Goal: Navigation & Orientation: Find specific page/section

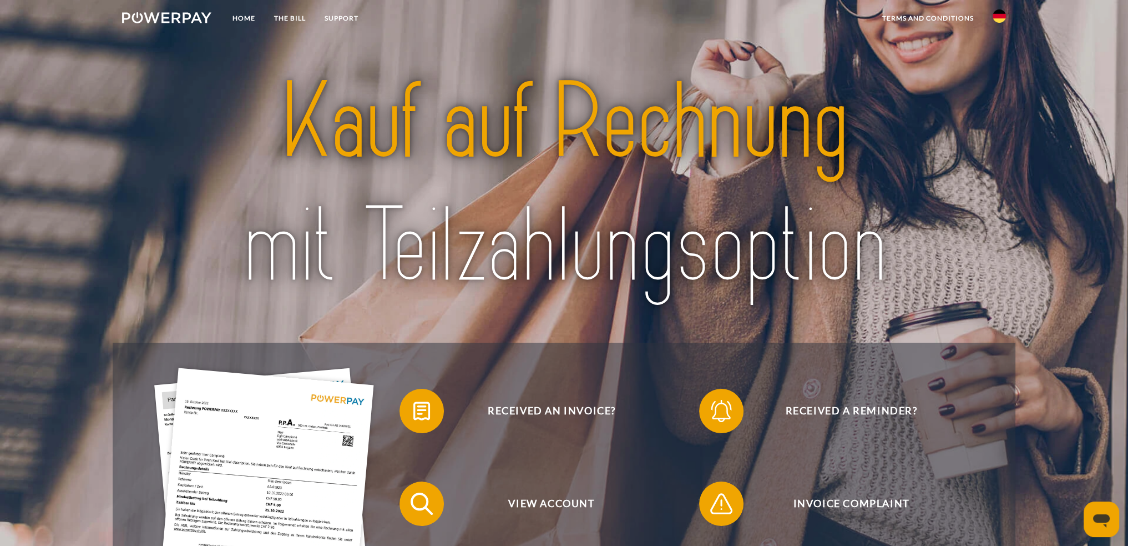
click at [997, 19] on img at bounding box center [999, 15] width 13 height 13
click at [1001, 105] on img at bounding box center [999, 109] width 13 height 13
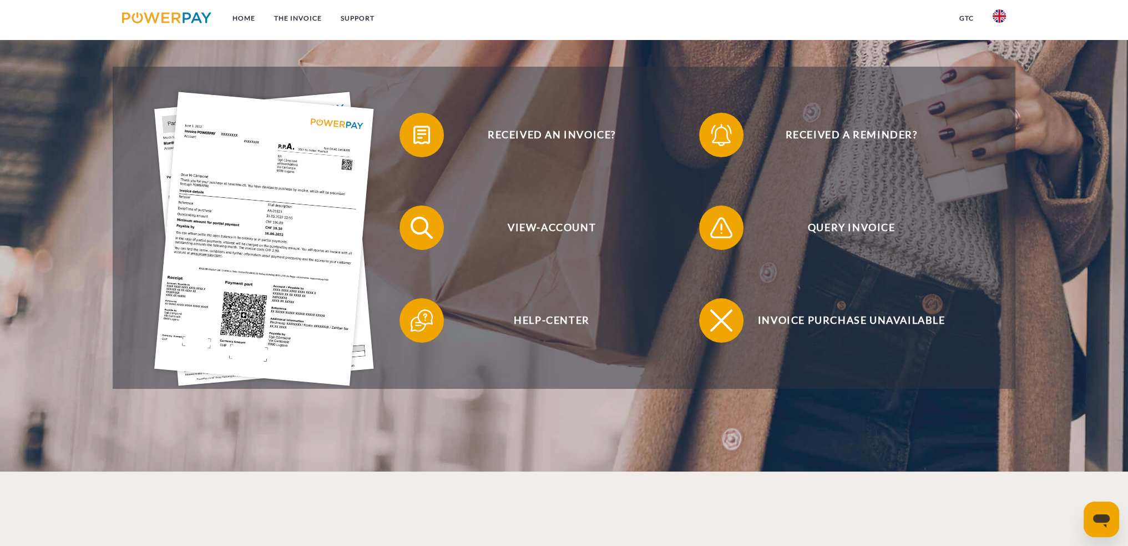
scroll to position [277, 0]
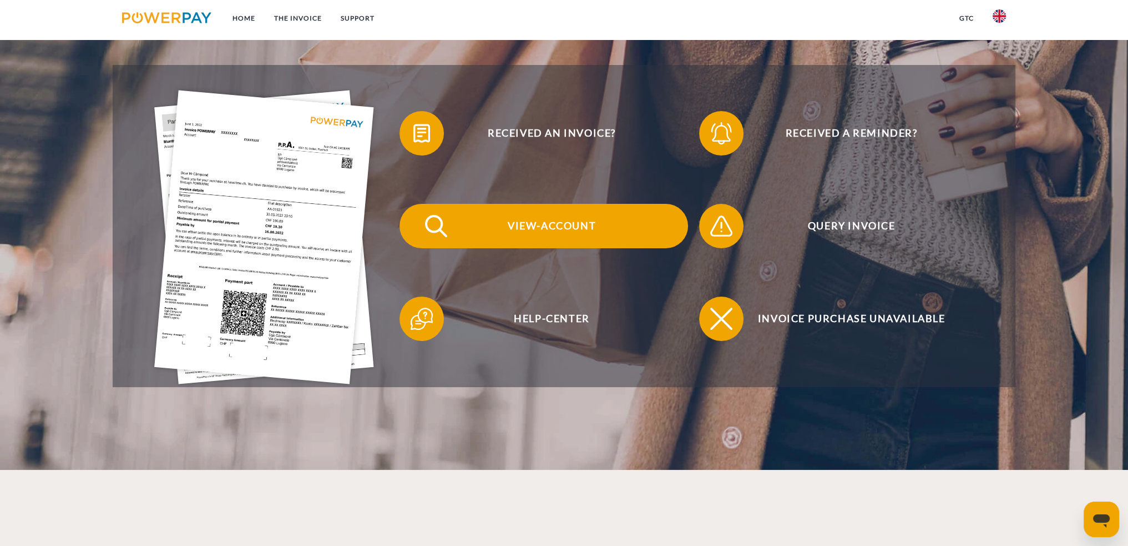
click at [547, 221] on span "View-Account" at bounding box center [552, 226] width 272 height 44
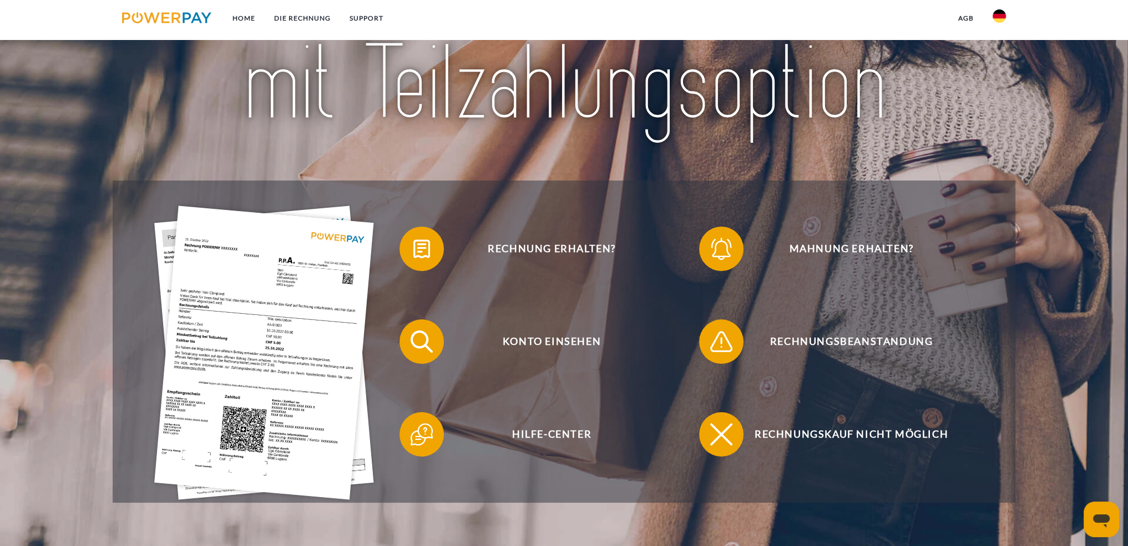
scroll to position [166, 0]
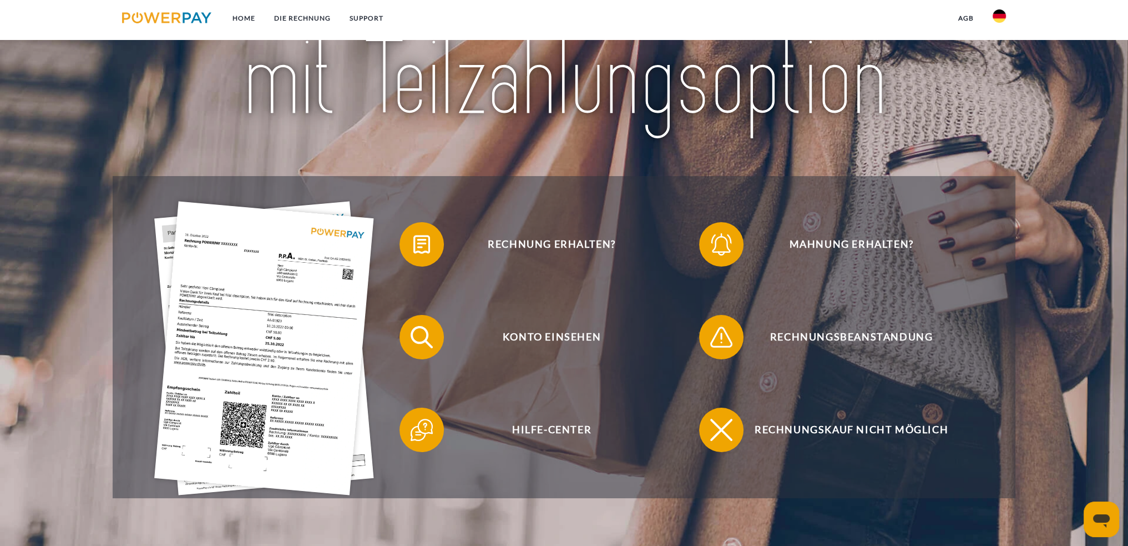
click at [998, 14] on img at bounding box center [999, 15] width 13 height 13
click at [1003, 107] on img at bounding box center [999, 109] width 13 height 13
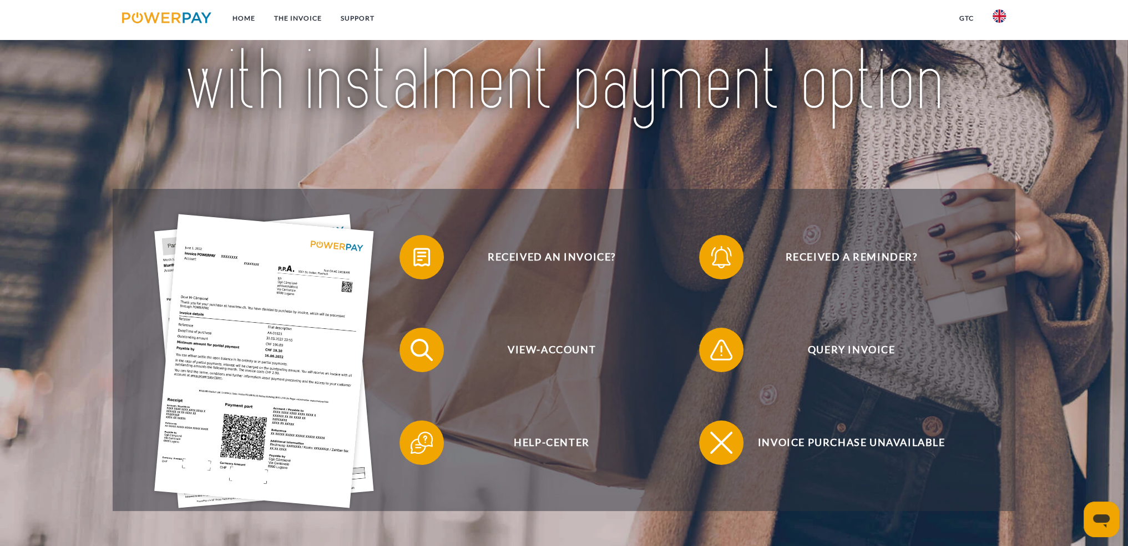
scroll to position [166, 0]
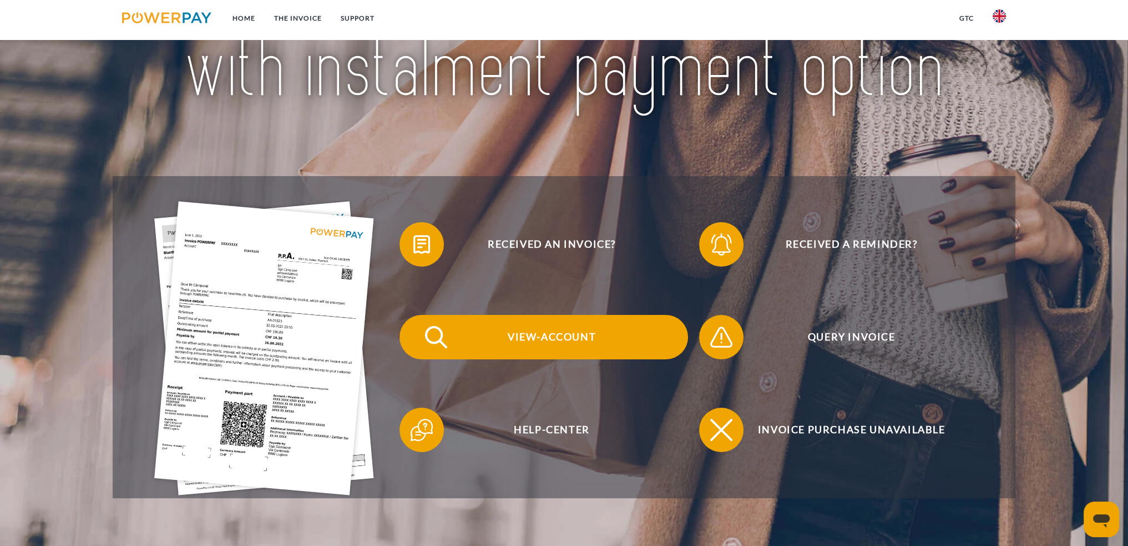
click at [574, 330] on span "View-Account" at bounding box center [552, 337] width 272 height 44
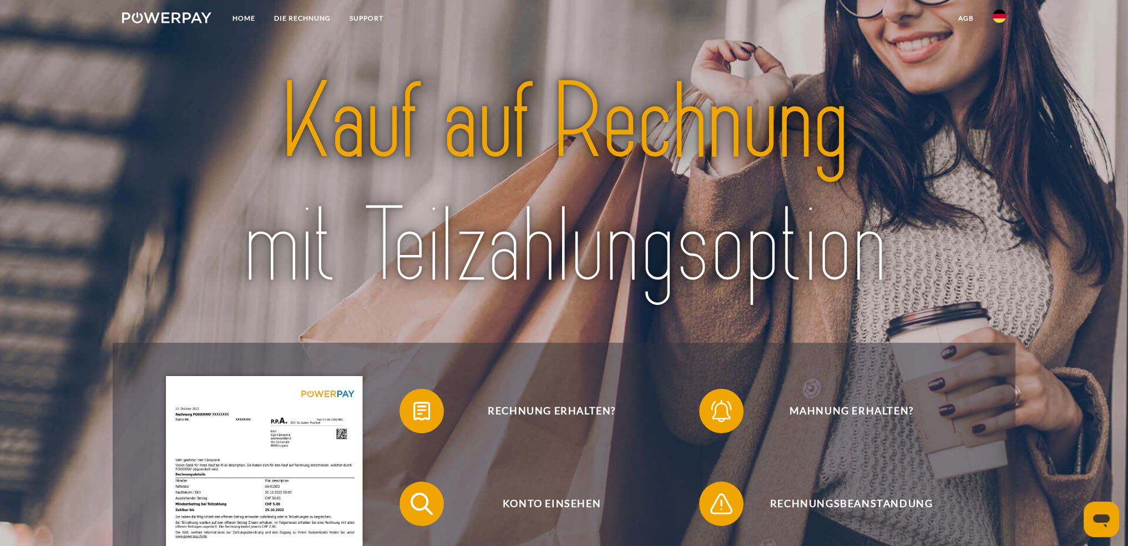
click at [995, 74] on div at bounding box center [564, 184] width 902 height 315
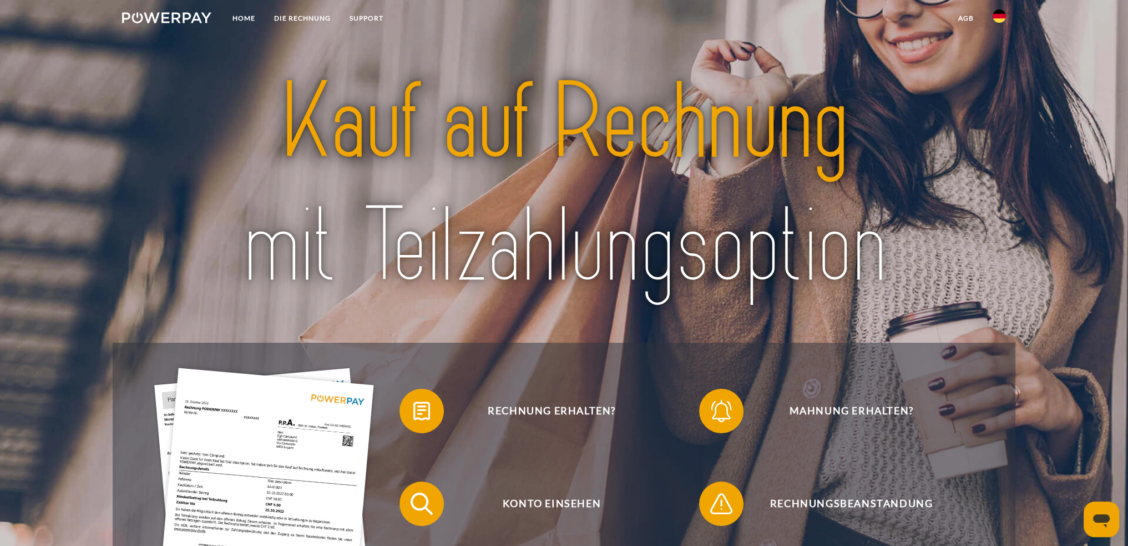
click at [1001, 16] on img at bounding box center [999, 15] width 13 height 13
click at [1001, 103] on img at bounding box center [999, 109] width 13 height 13
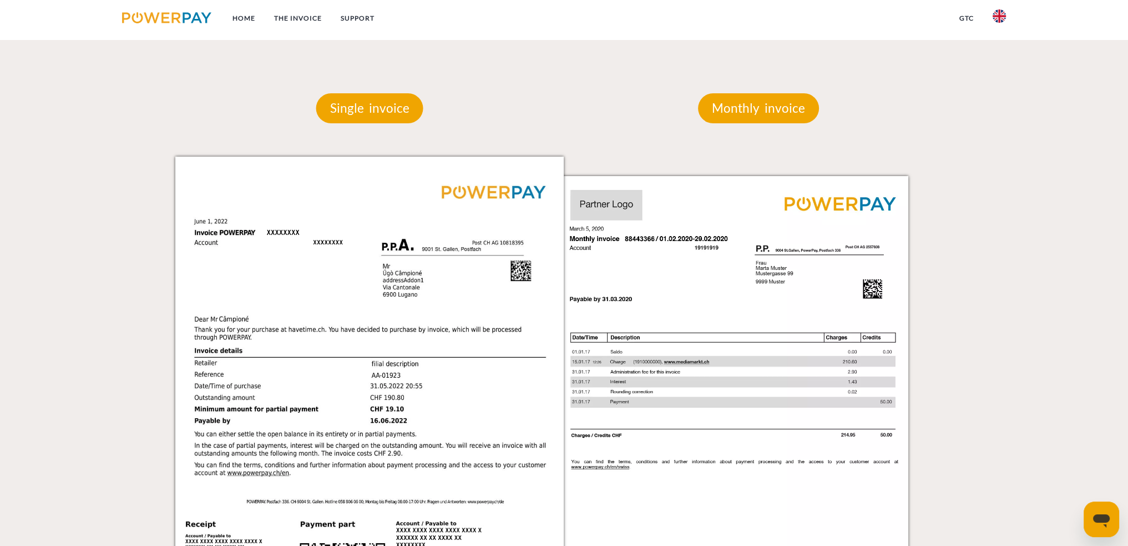
scroll to position [943, 0]
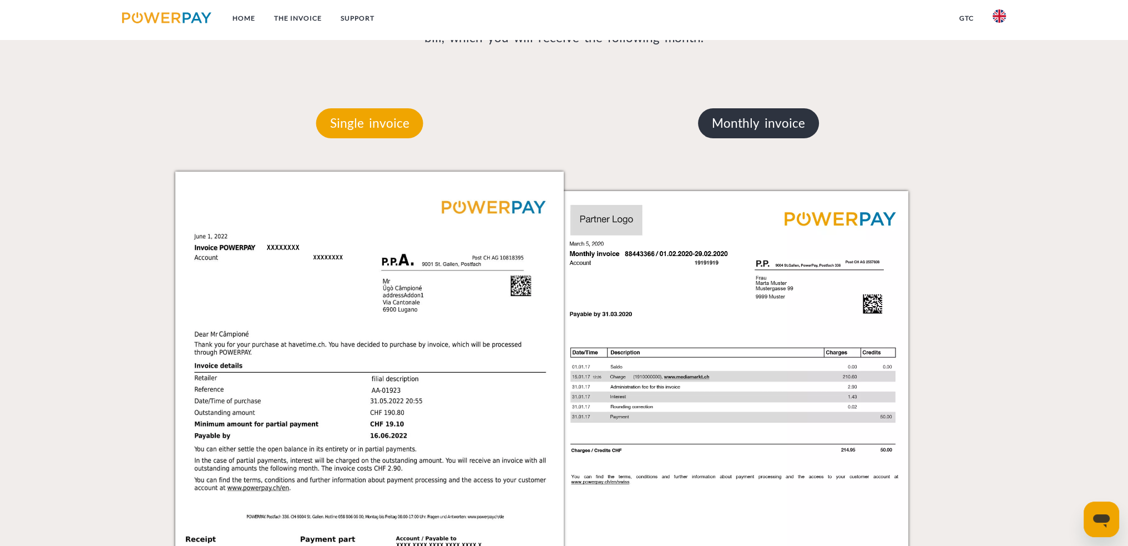
click at [807, 123] on p "Monthly invoice" at bounding box center [758, 123] width 121 height 30
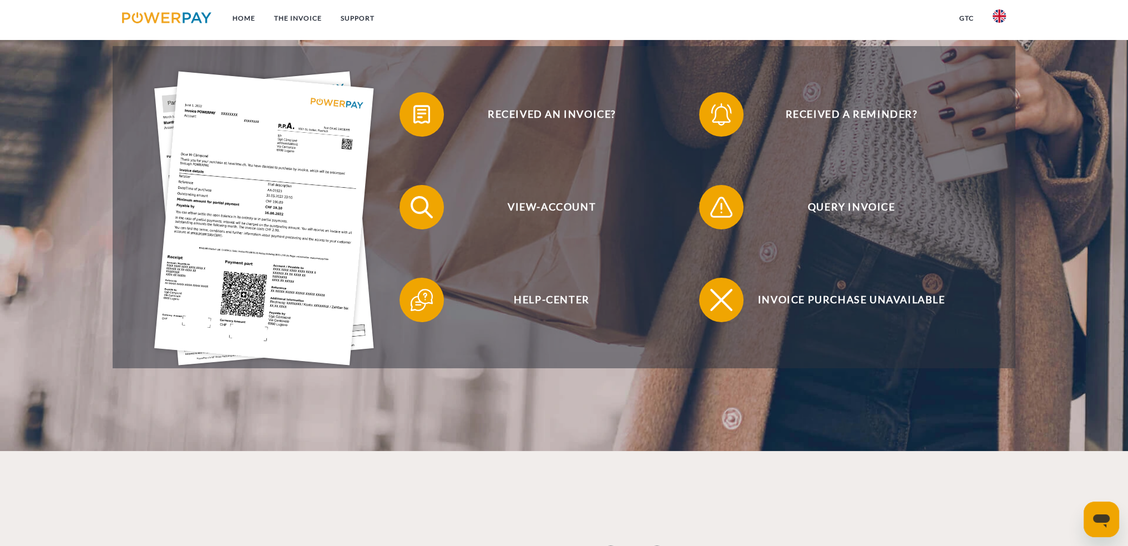
scroll to position [277, 0]
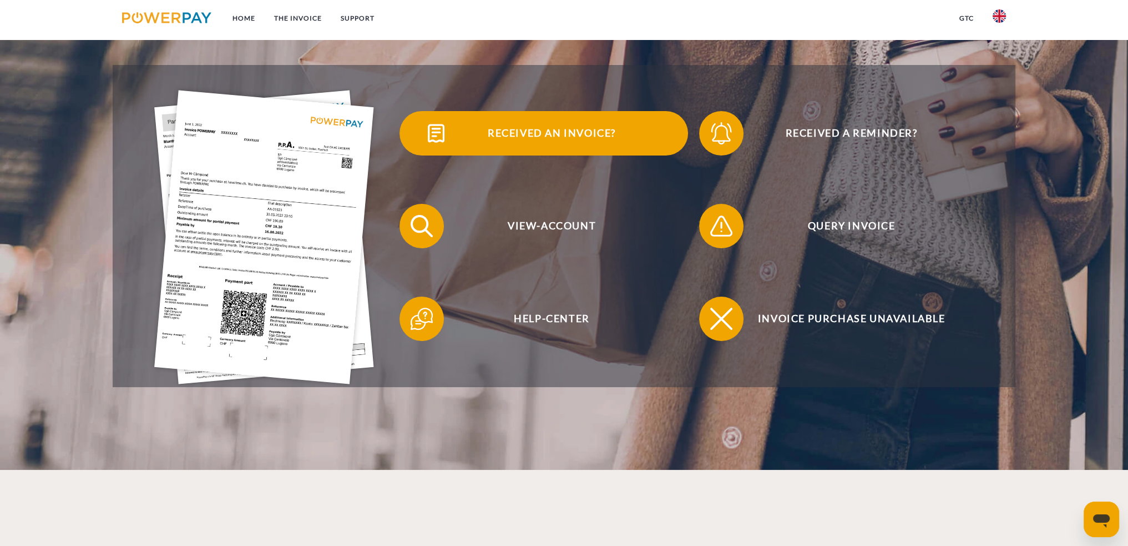
click at [531, 132] on span "Received an invoice?" at bounding box center [552, 133] width 272 height 44
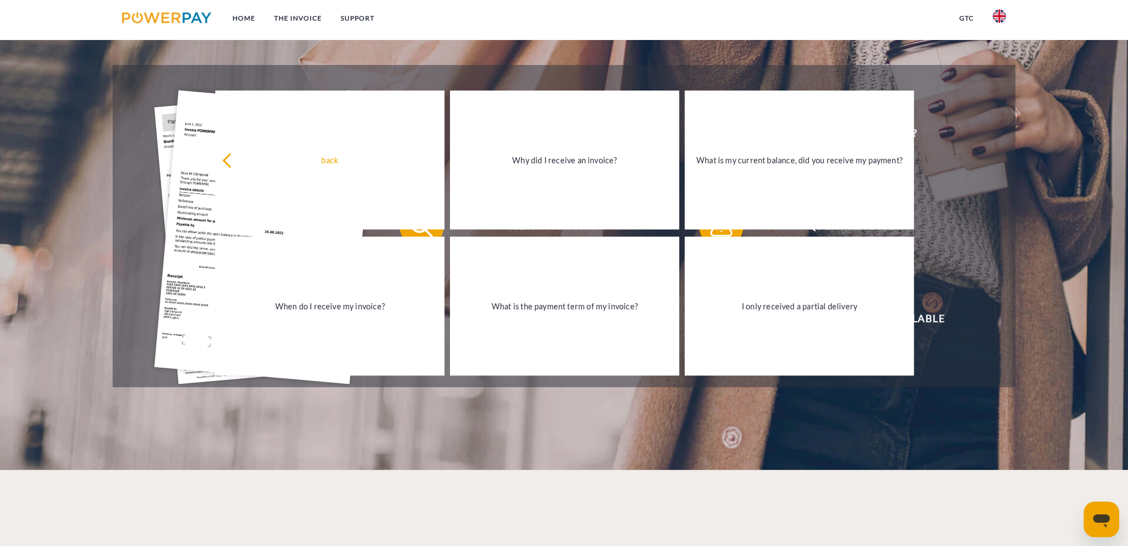
click at [1078, 244] on header "Home THE INVOICE Support" at bounding box center [564, 96] width 1128 height 747
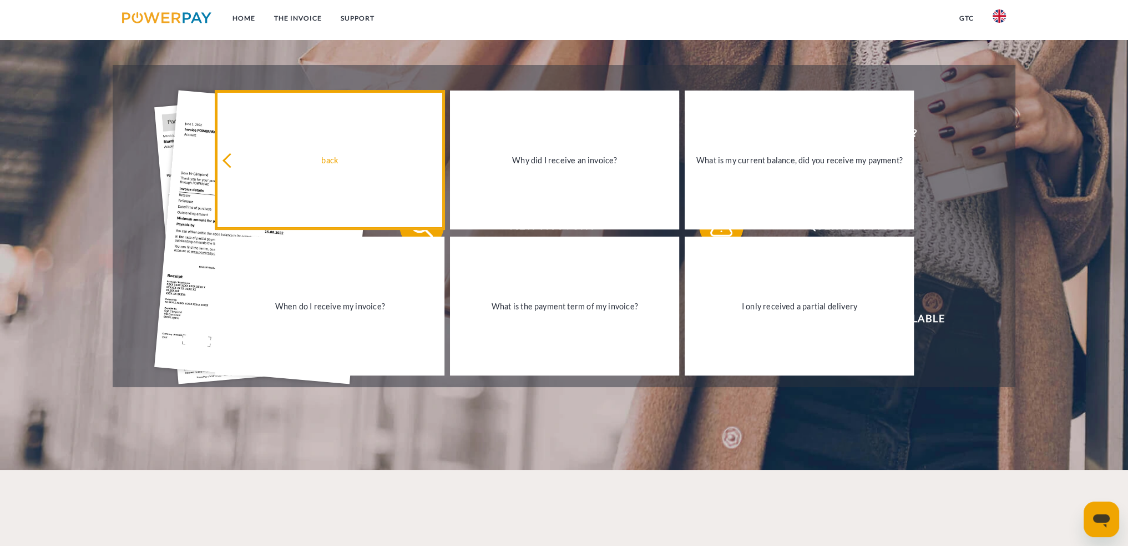
click at [251, 160] on div "back" at bounding box center [330, 160] width 216 height 15
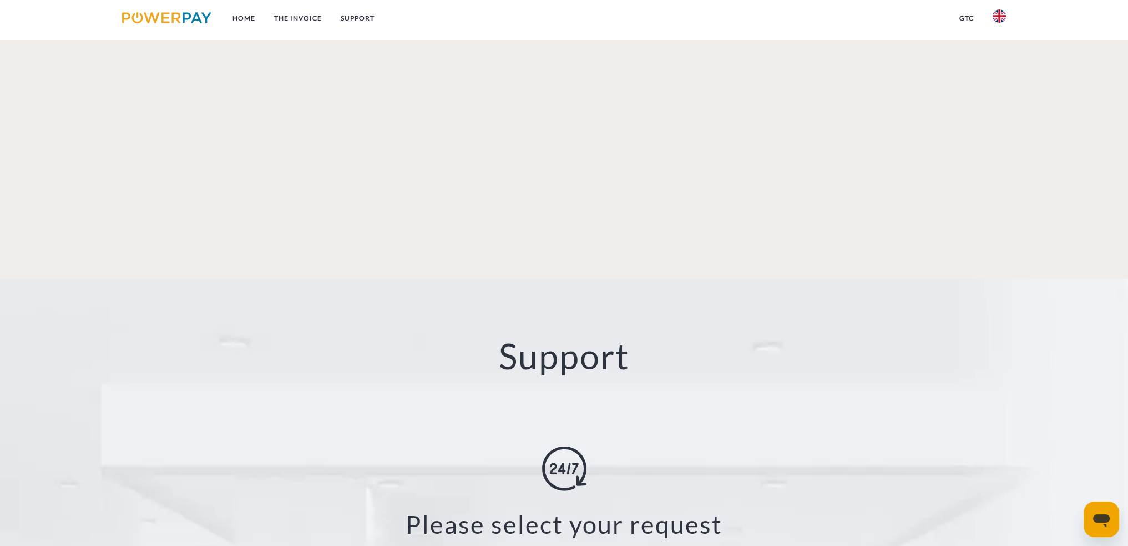
scroll to position [1987, 0]
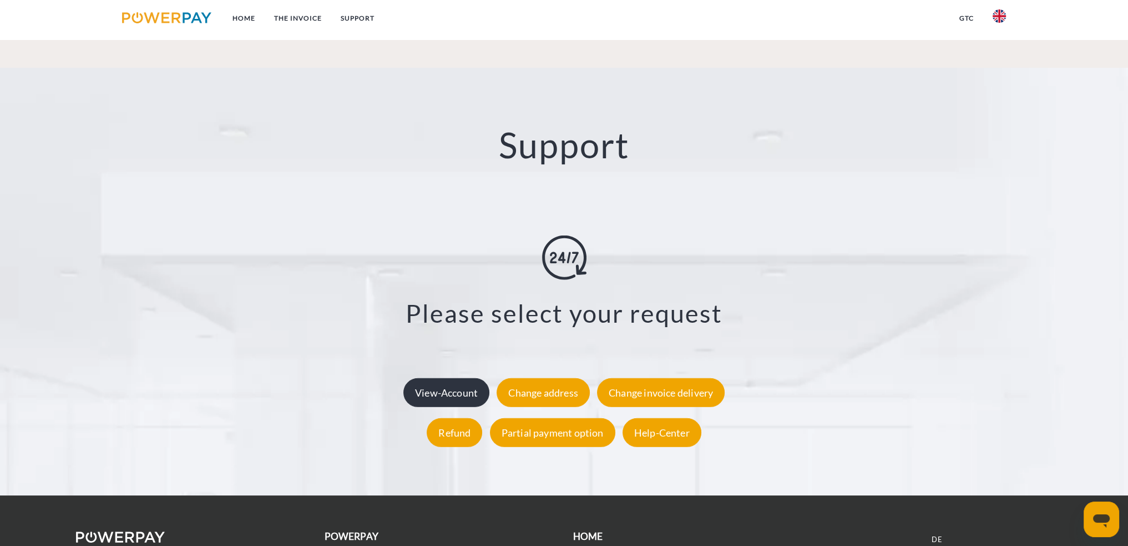
click at [471, 377] on div "View-Account" at bounding box center [446, 391] width 86 height 29
